Goal: Task Accomplishment & Management: Use online tool/utility

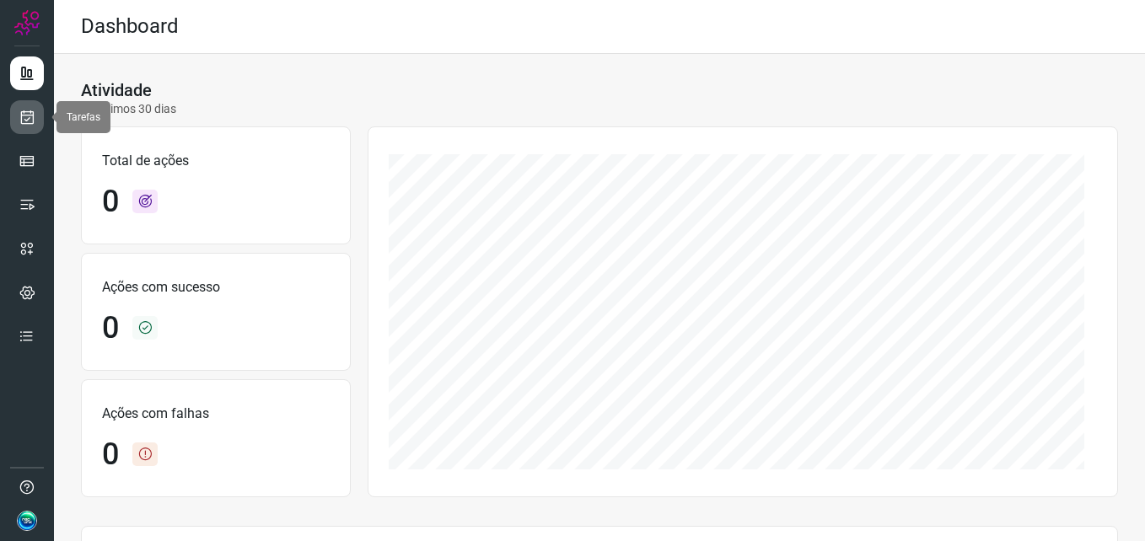
click at [24, 107] on link at bounding box center [27, 117] width 34 height 34
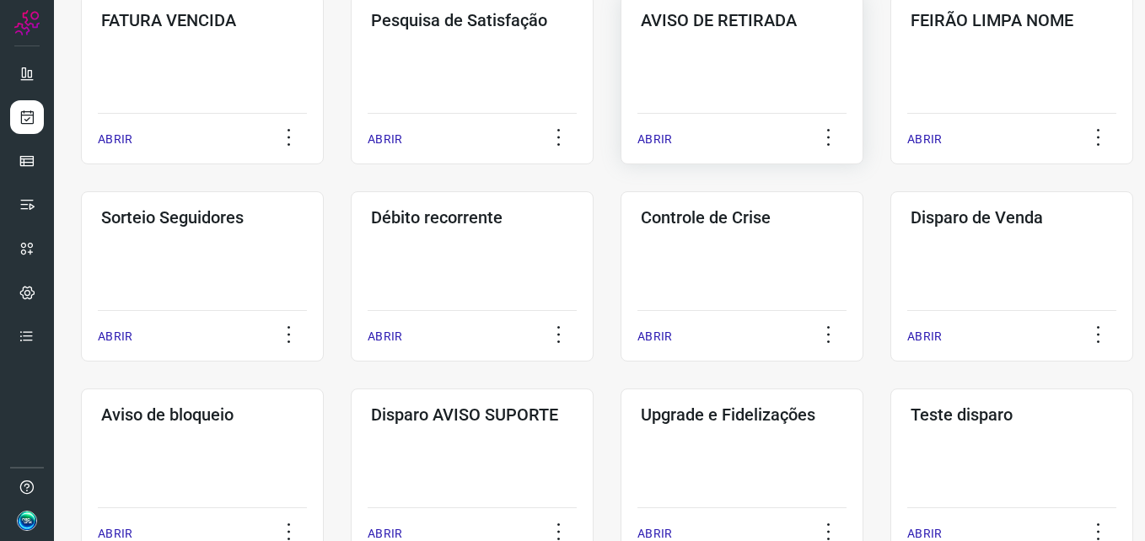
scroll to position [397, 0]
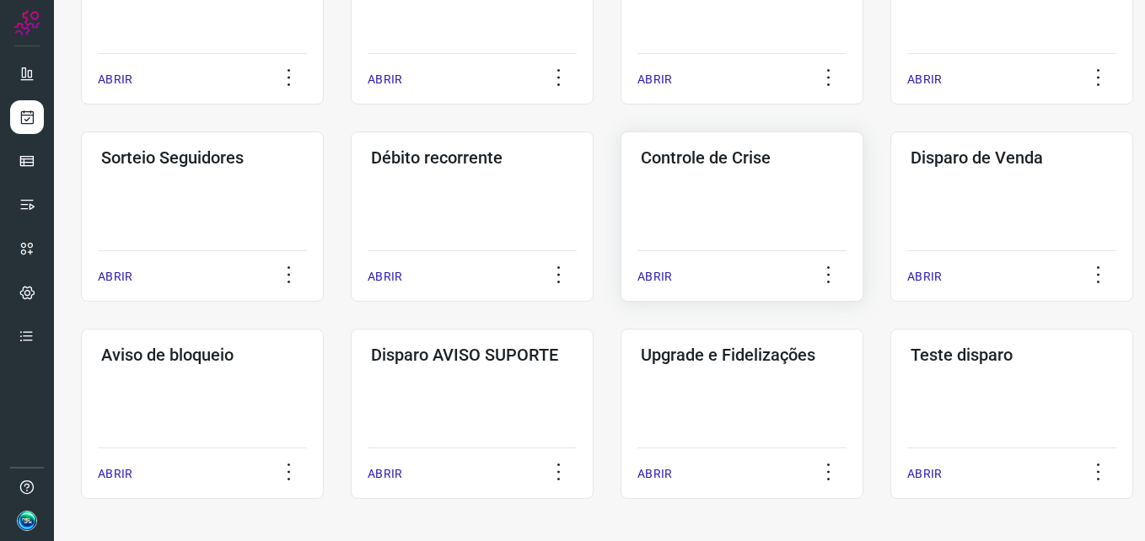
click at [890, 204] on div "Controle de Crise ABRIR" at bounding box center [1011, 217] width 243 height 170
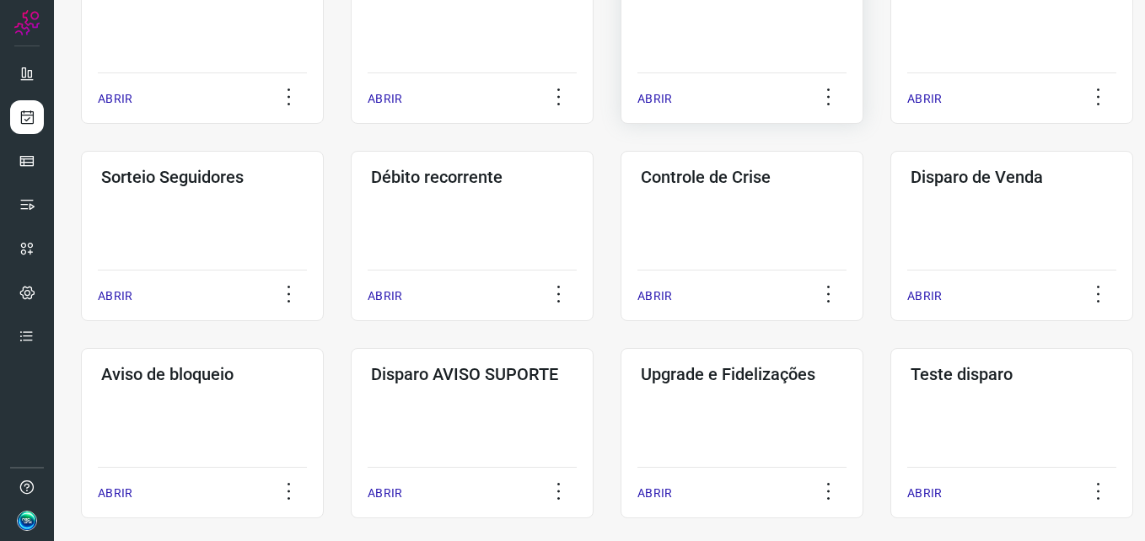
scroll to position [397, 0]
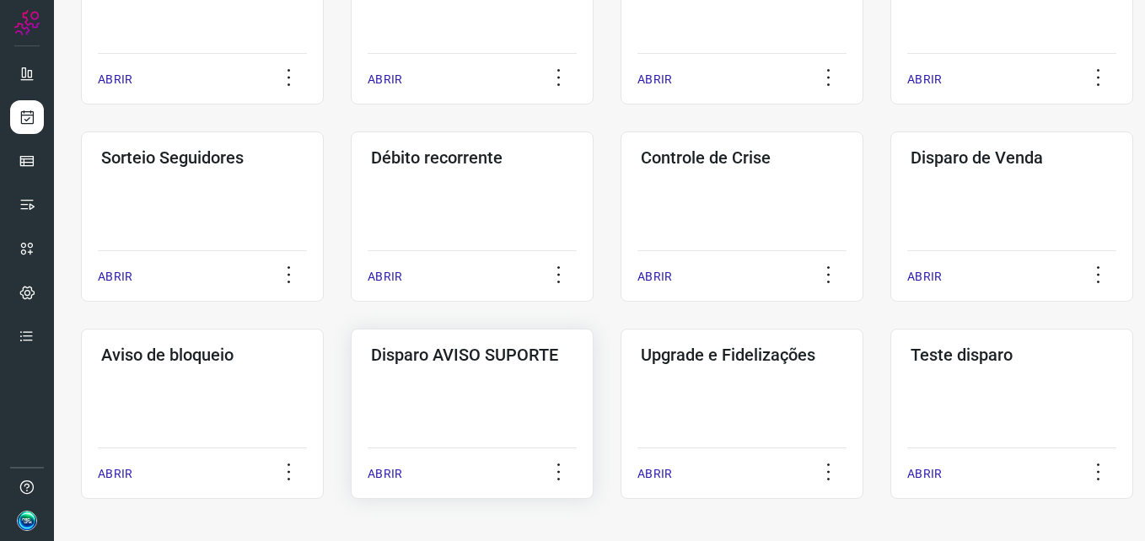
click at [621, 384] on div "Disparo AVISO SUPORTE ABRIR" at bounding box center [742, 414] width 243 height 170
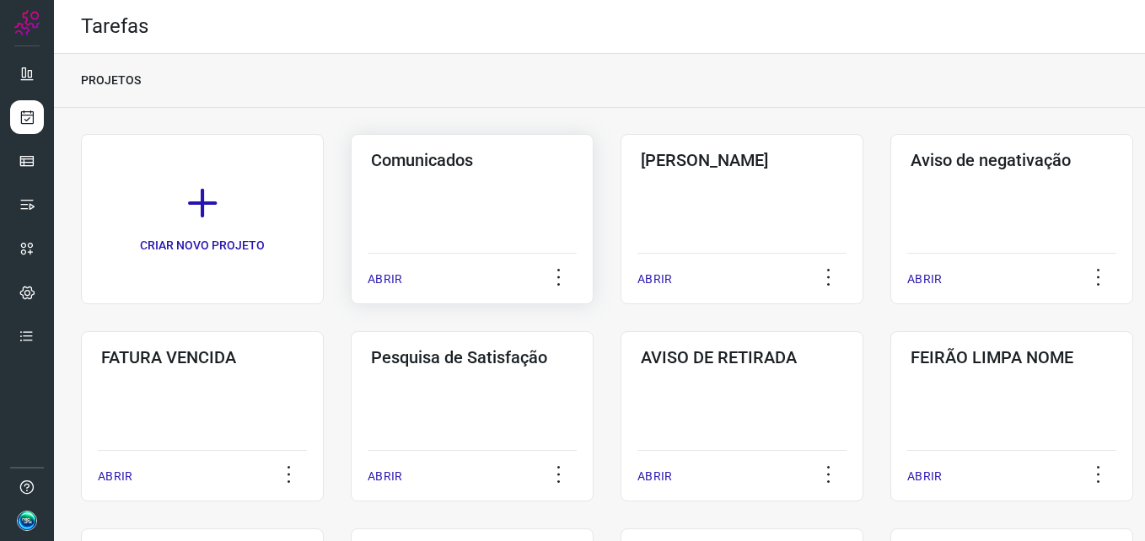
click at [484, 166] on h3 "Comunicados" at bounding box center [472, 160] width 202 height 20
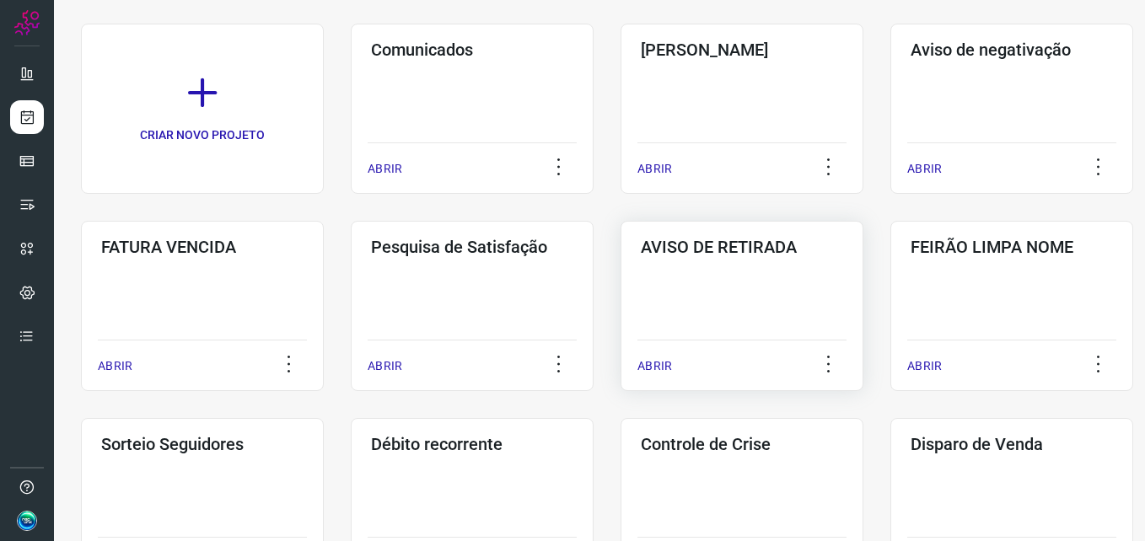
scroll to position [397, 0]
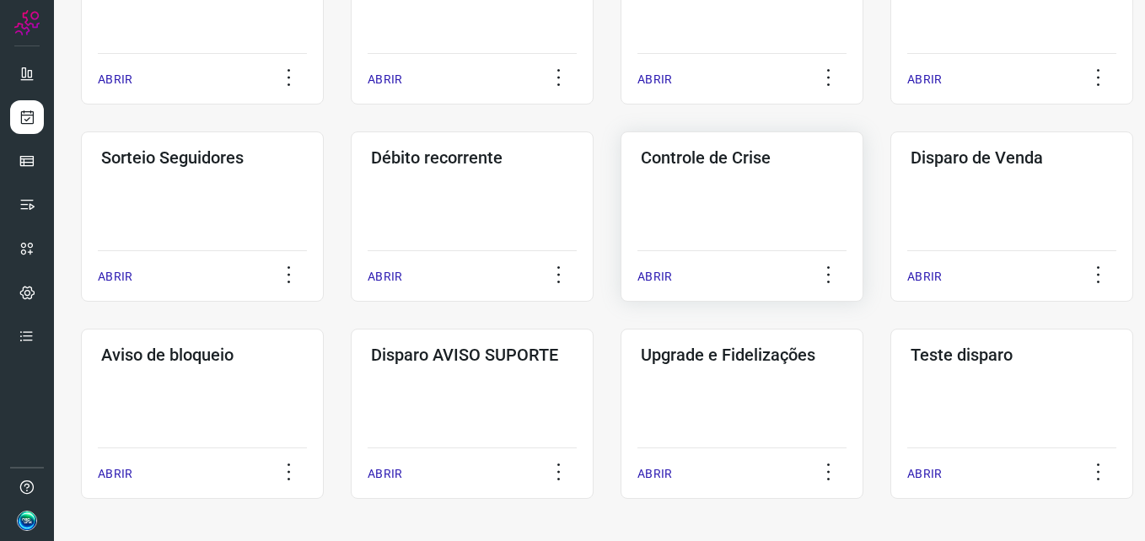
click at [890, 197] on div "Controle de Crise ABRIR" at bounding box center [1011, 217] width 243 height 170
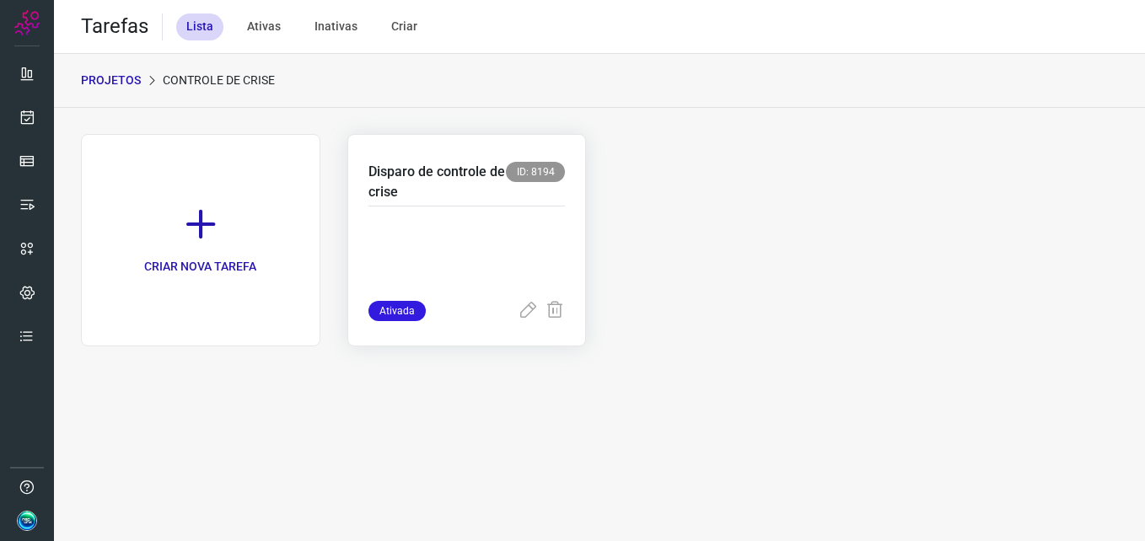
click at [494, 223] on p at bounding box center [466, 259] width 197 height 84
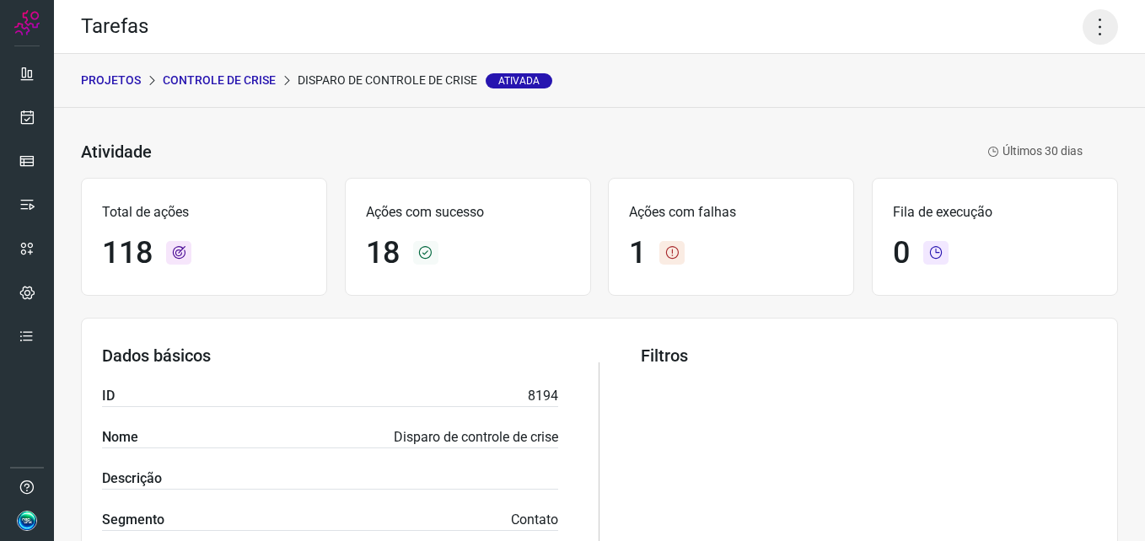
click at [1083, 35] on icon at bounding box center [1100, 26] width 35 height 35
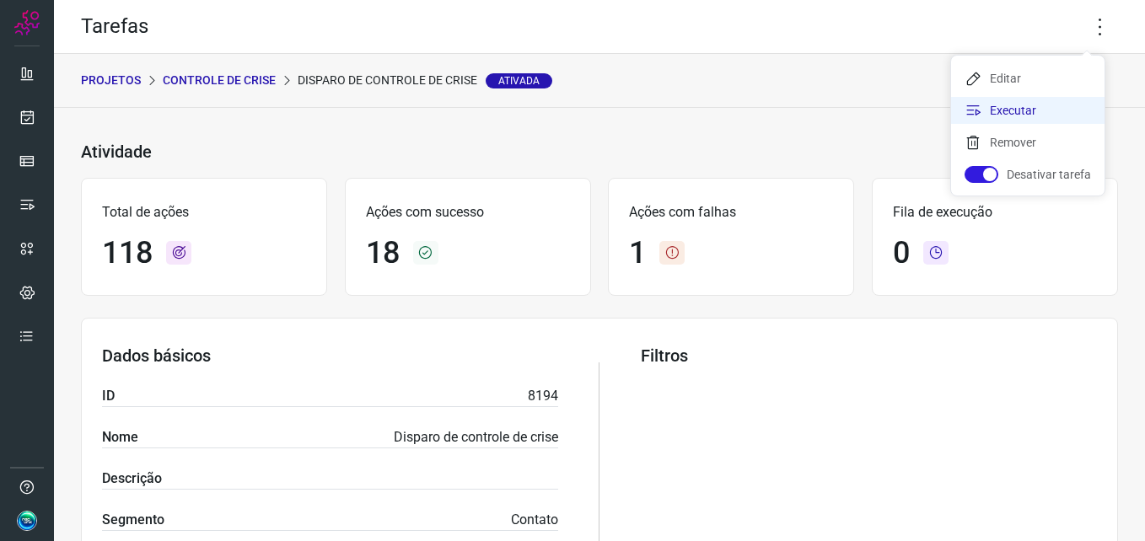
click at [1013, 105] on li "Executar" at bounding box center [1027, 110] width 153 height 27
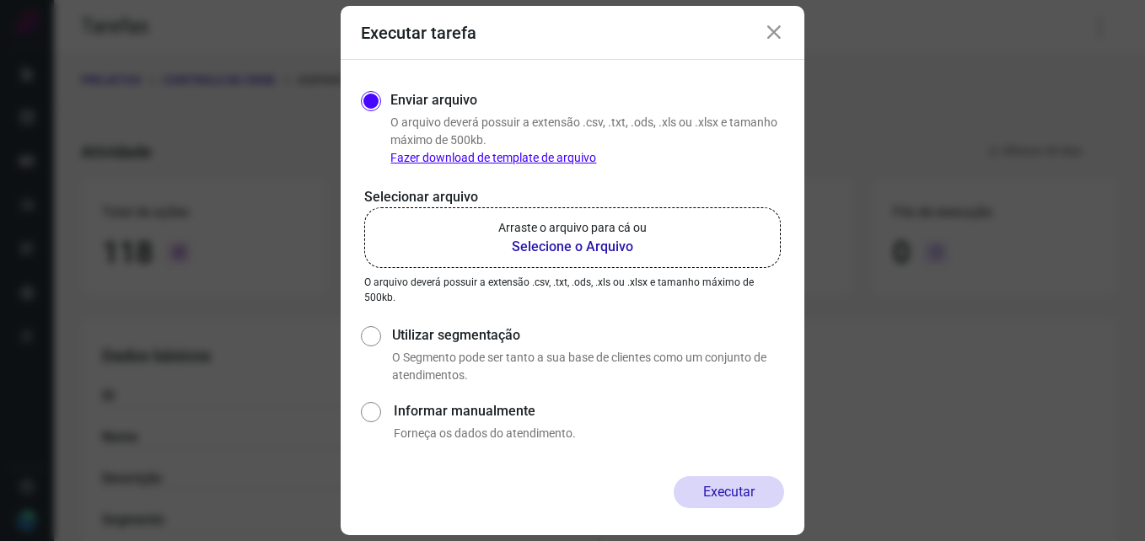
click at [541, 248] on b "Selecione o Arquivo" at bounding box center [572, 247] width 148 height 20
click at [0, 0] on input "Arraste o arquivo para cá ou Selecione o Arquivo" at bounding box center [0, 0] width 0 height 0
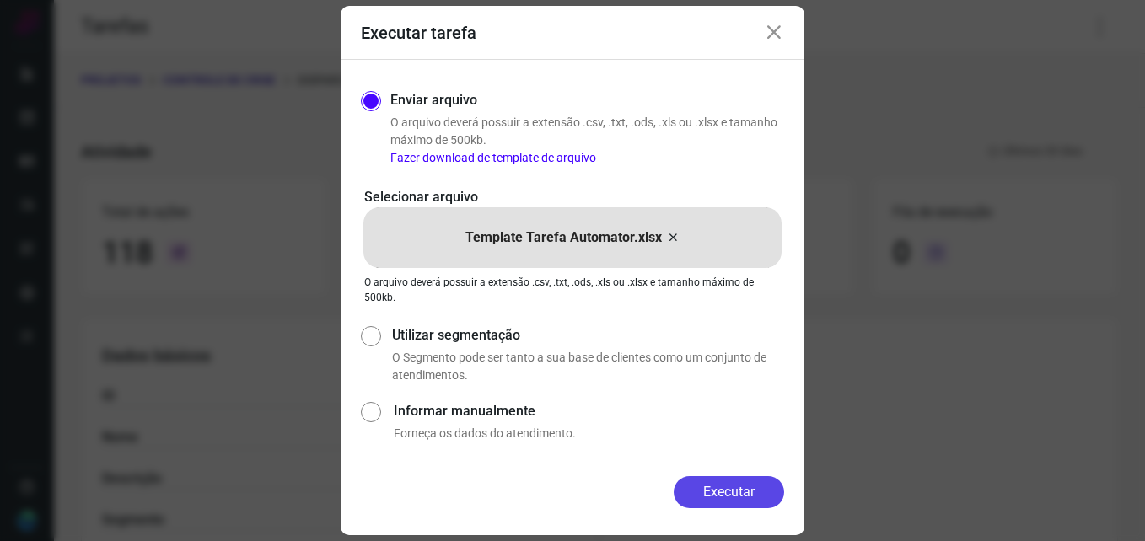
click at [707, 492] on button "Executar" at bounding box center [729, 492] width 110 height 32
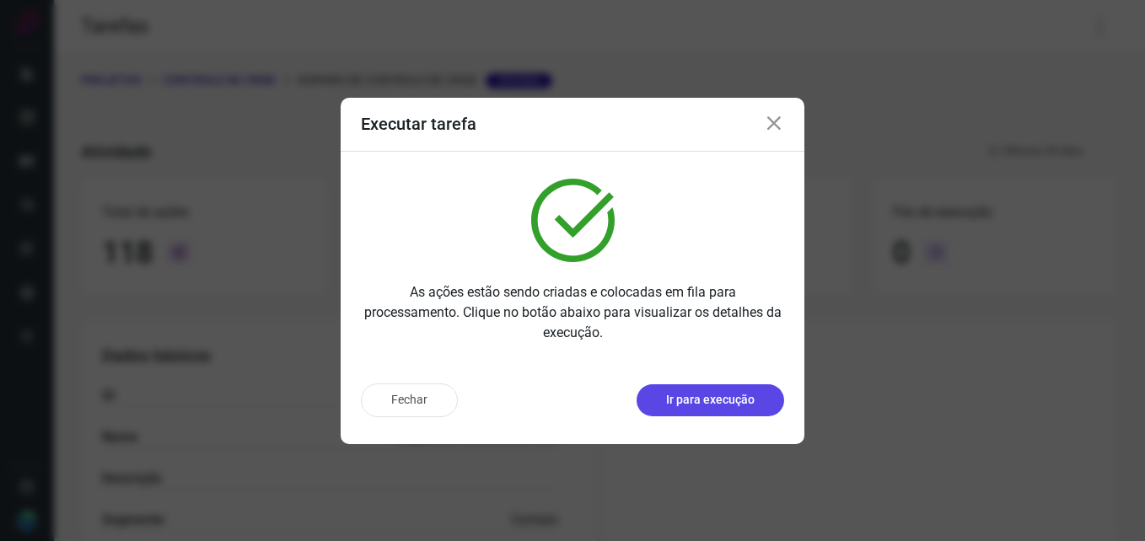
click at [739, 389] on button "Ir para execução" at bounding box center [711, 400] width 148 height 32
